Goal: Task Accomplishment & Management: Manage account settings

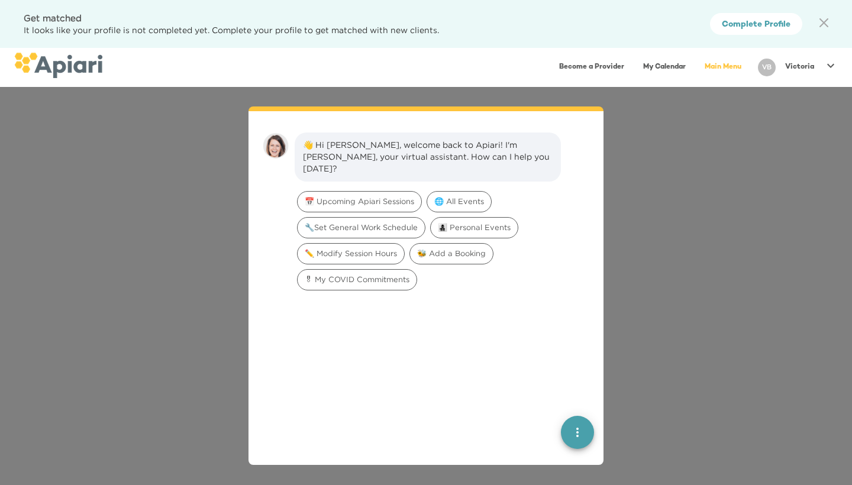
scroll to position [17, 0]
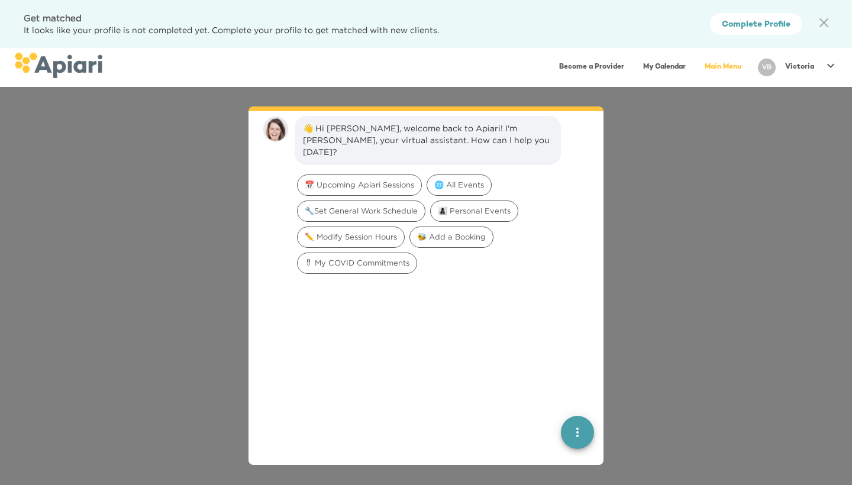
click at [654, 154] on div "👋 Hi [PERSON_NAME], welcome back to Apiari! I'm [PERSON_NAME], your virtual ass…" at bounding box center [426, 286] width 852 height 398
click at [828, 60] on icon at bounding box center [830, 66] width 14 height 14
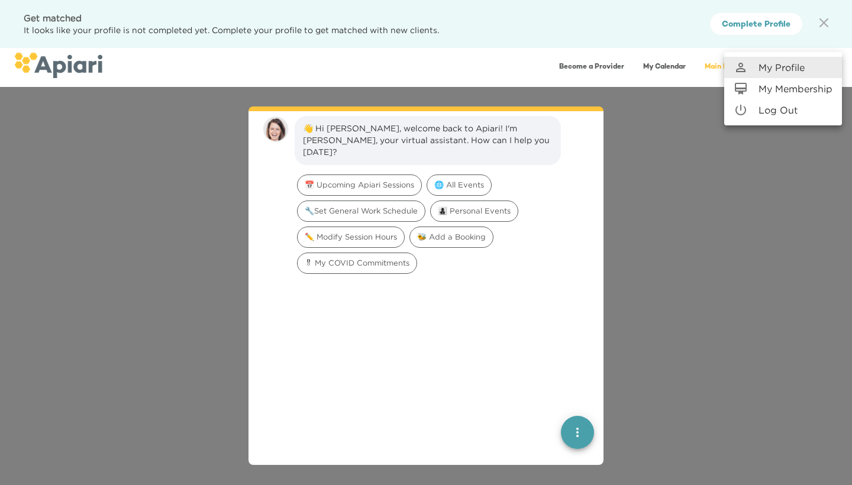
click at [828, 60] on link "My Profile" at bounding box center [783, 67] width 118 height 21
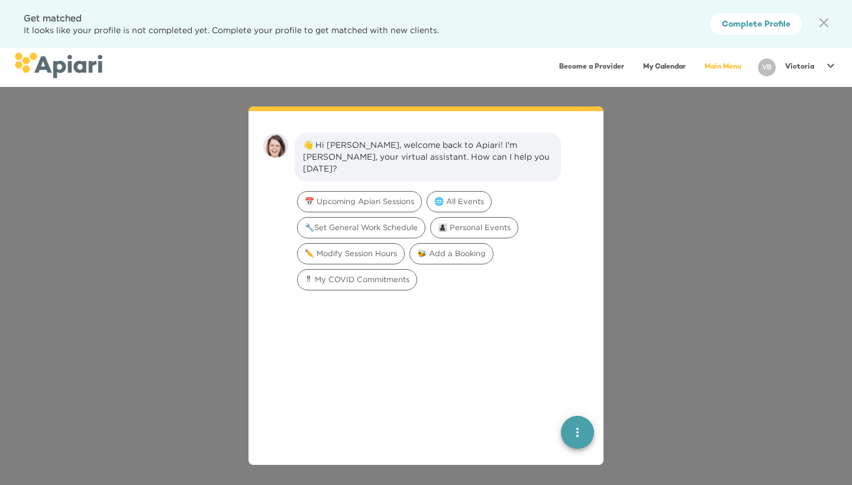
scroll to position [17, 0]
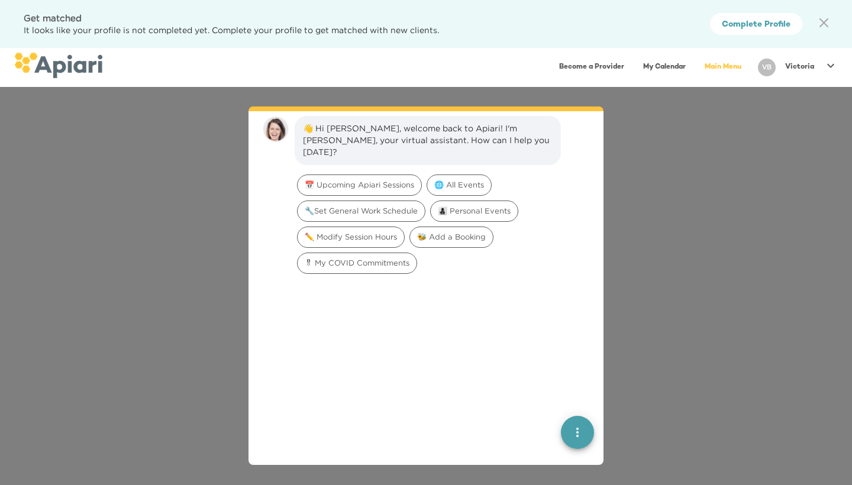
click at [722, 66] on link "Main Menu" at bounding box center [722, 67] width 51 height 24
click at [187, 183] on div "👋 Hi [PERSON_NAME], welcome back to Apiari! I'm [PERSON_NAME], your virtual ass…" at bounding box center [426, 286] width 852 height 398
click at [579, 428] on icon "quick menu" at bounding box center [577, 432] width 14 height 14
click at [580, 392] on img "button" at bounding box center [577, 389] width 12 height 12
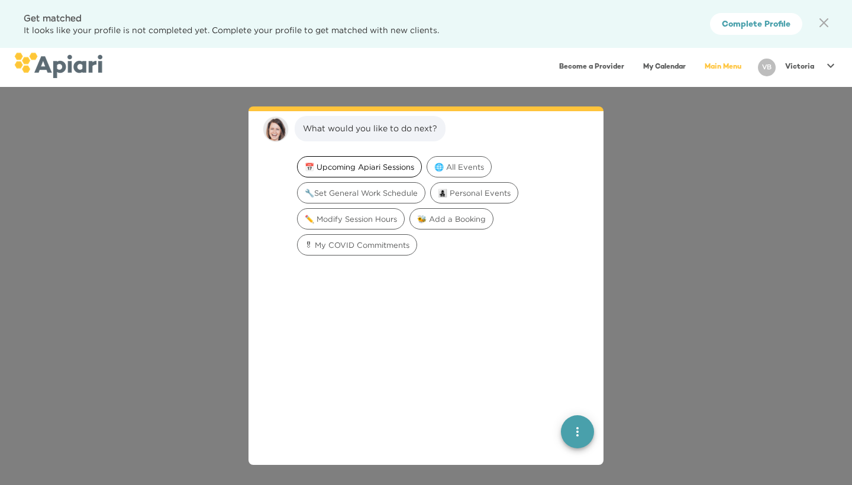
click at [397, 164] on span "📅 Upcoming Apiari Sessions" at bounding box center [359, 166] width 124 height 11
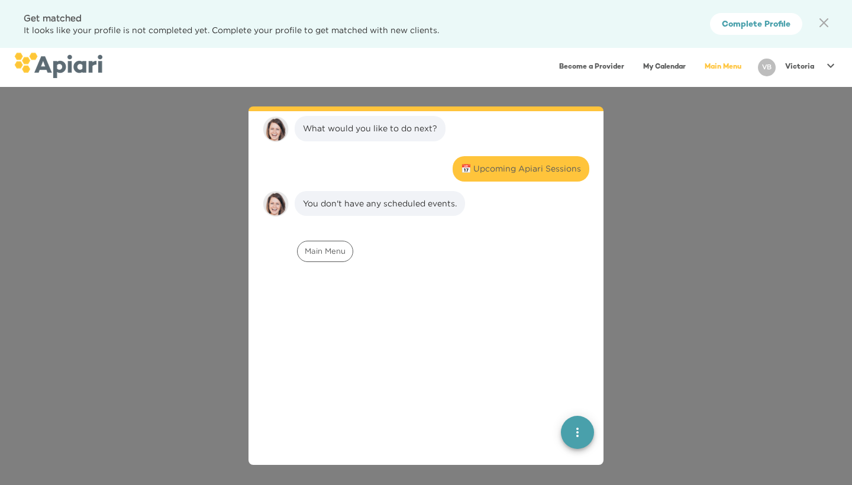
scroll to position [91, 0]
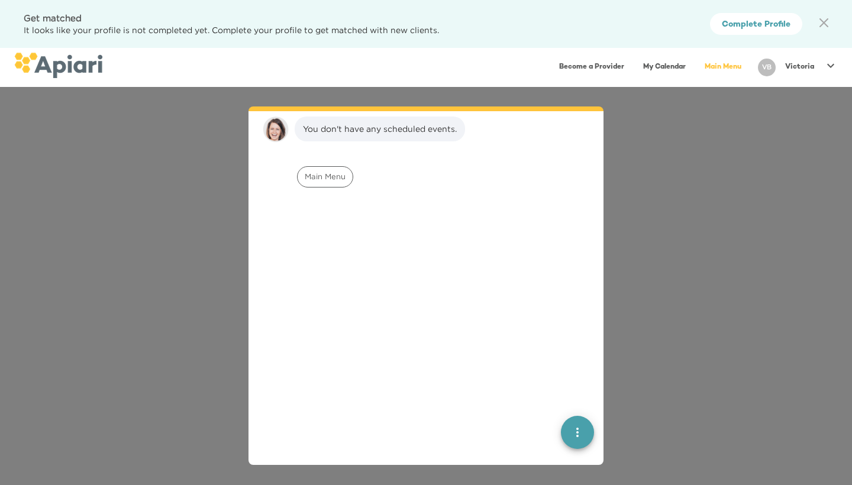
click at [828, 64] on icon at bounding box center [830, 66] width 14 height 14
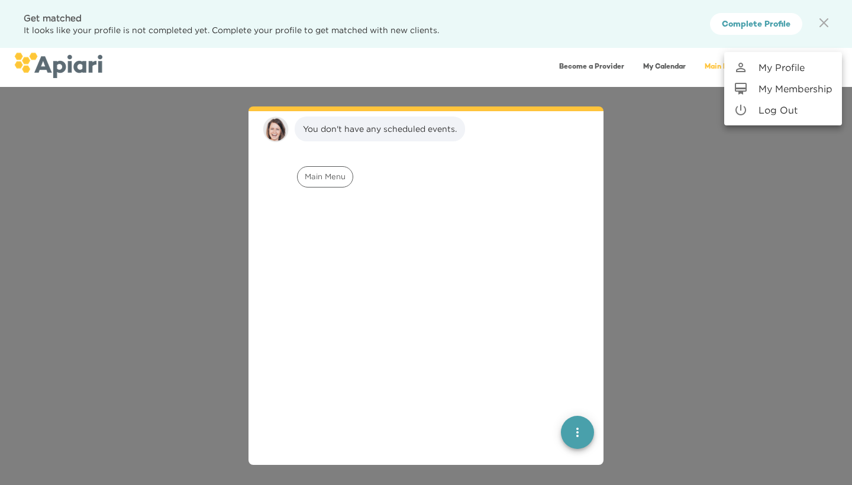
click at [828, 64] on link "My Profile" at bounding box center [783, 67] width 118 height 21
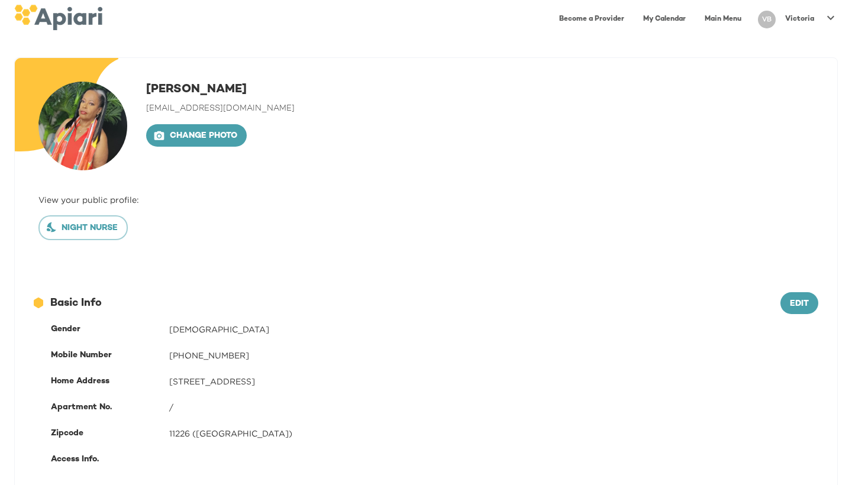
click at [567, 17] on link "Become a Provider" at bounding box center [591, 19] width 79 height 24
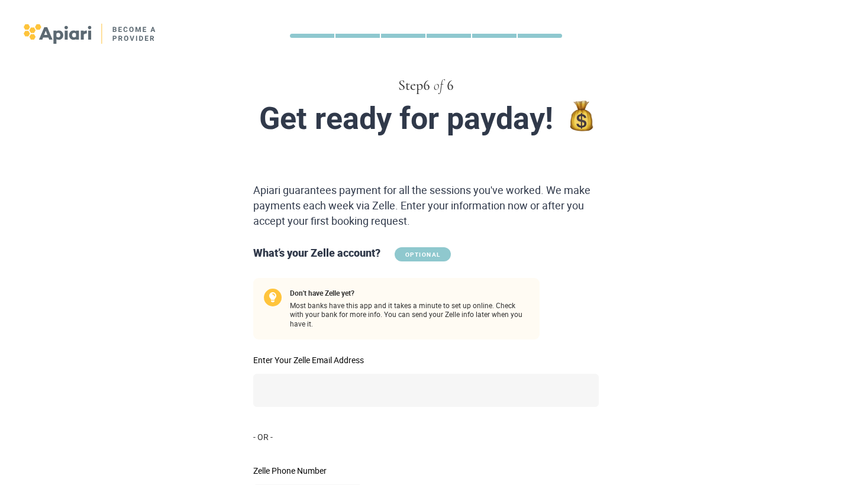
click at [693, 218] on form "Apiari guarantees payment for all the sessions you've worked. We make payments …" at bounding box center [426, 378] width 606 height 390
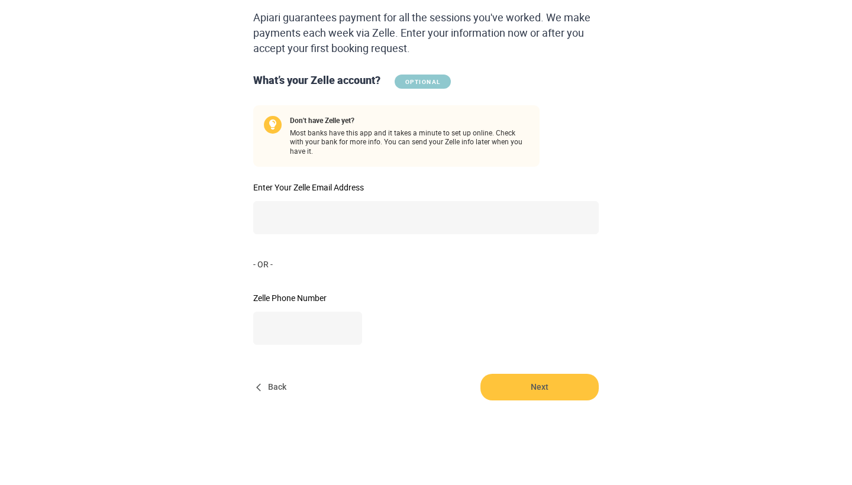
scroll to position [171, 0]
